Goal: Navigation & Orientation: Find specific page/section

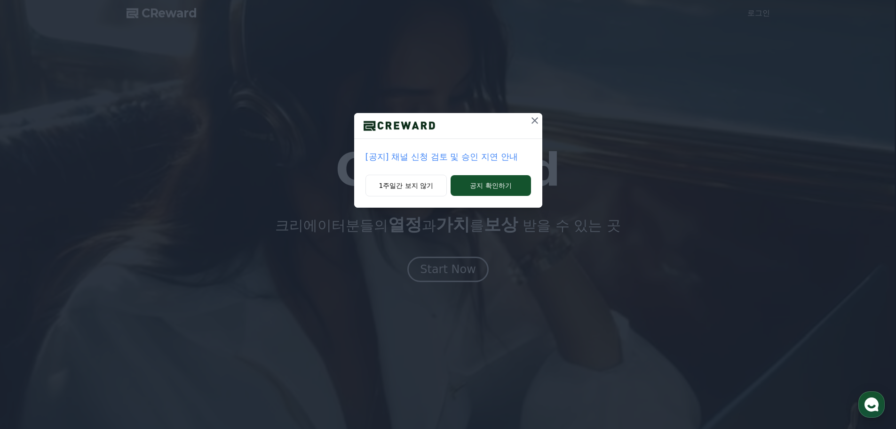
click at [447, 155] on p "[공지] 채널 신청 검토 및 승인 지연 안내" at bounding box center [448, 156] width 166 height 13
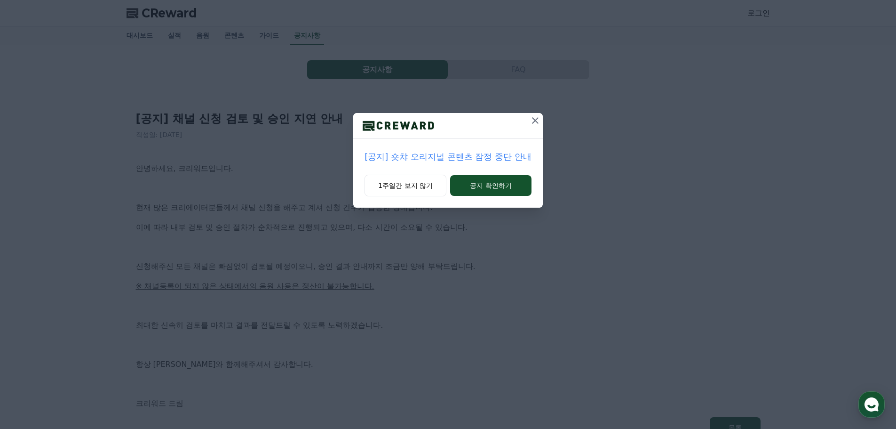
click at [533, 119] on icon at bounding box center [535, 120] width 7 height 7
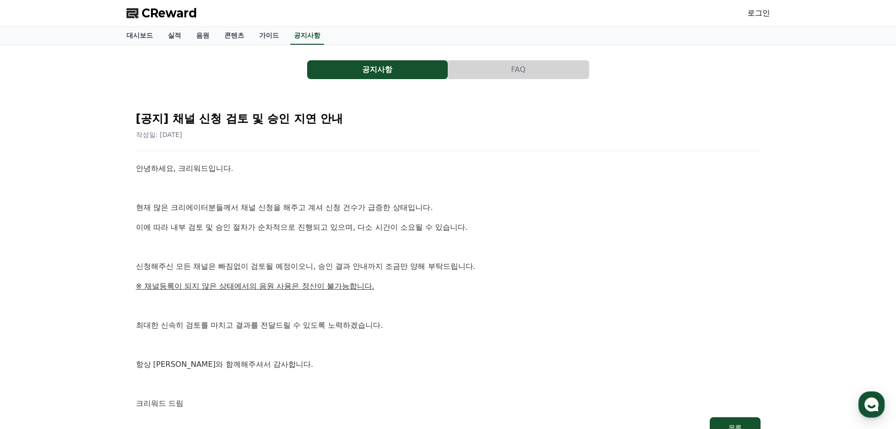
click at [209, 46] on div "공지사항 FAQ [공지] 채널 신청 검토 및 승인 지연 안내 작성일: [DATE] 안녕하세요, 크리워드입니다. 현재 많은 크리에이터분들께서 채…" at bounding box center [448, 249] width 659 height 409
click at [207, 40] on link "음원" at bounding box center [203, 36] width 28 height 18
